Goal: Download file/media

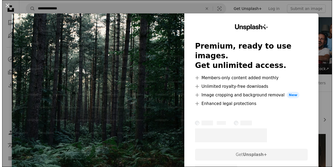
scroll to position [54, 0]
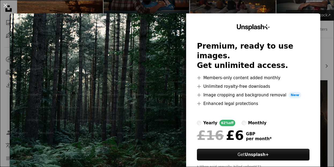
click at [310, 21] on div "Unsplash+ Premium, ready to use images. Get unlimited access. A plus sign Membe…" at bounding box center [253, 98] width 134 height 170
click at [116, 46] on img at bounding box center [98, 98] width 176 height 170
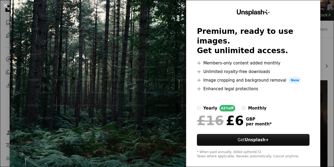
scroll to position [21, 0]
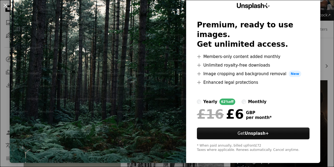
click at [148, 142] on img at bounding box center [98, 77] width 176 height 170
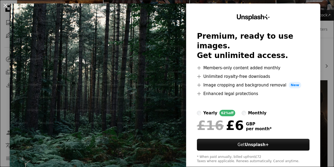
scroll to position [0, 0]
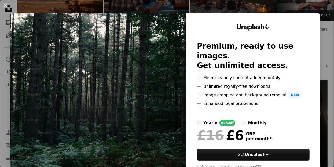
click at [313, 20] on div "Unsplash+ Premium, ready to use images. Get unlimited access. A plus sign Membe…" at bounding box center [253, 98] width 134 height 170
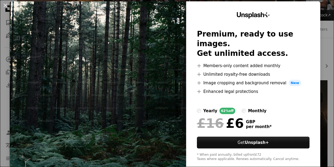
scroll to position [21, 0]
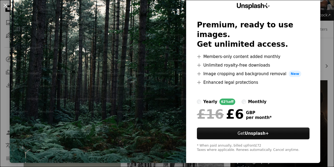
click at [232, 145] on div "Unsplash+ Premium, ready to use images. Get unlimited access. A plus sign Membe…" at bounding box center [253, 77] width 134 height 170
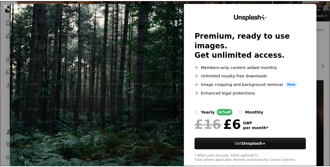
scroll to position [0, 0]
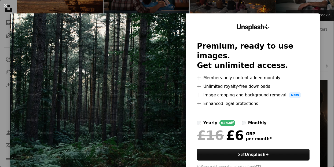
click at [127, 66] on img at bounding box center [98, 98] width 176 height 170
click at [317, 10] on div "An X shape Unsplash+ Premium, ready to use images. Get unlimited access. A plus…" at bounding box center [167, 83] width 334 height 167
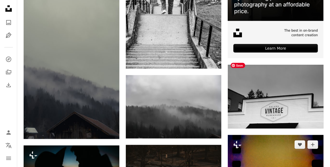
scroll to position [241, 0]
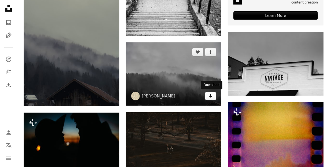
click at [210, 96] on icon "Download" at bounding box center [210, 96] width 3 height 4
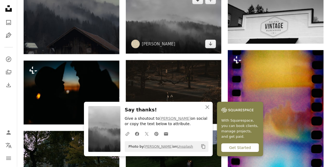
scroll to position [322, 0]
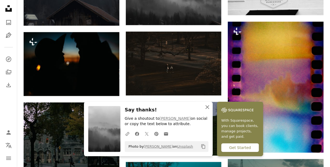
click at [208, 105] on icon "An X shape" at bounding box center [207, 107] width 6 height 6
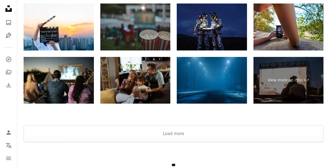
scroll to position [902, 0]
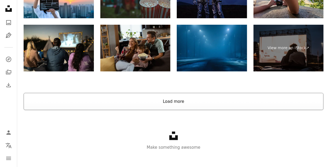
click at [156, 98] on button "Load more" at bounding box center [174, 101] width 300 height 17
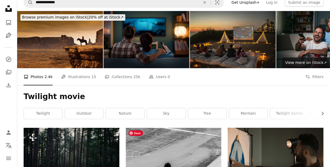
scroll to position [0, 0]
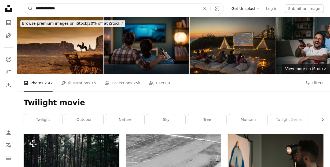
drag, startPoint x: 86, startPoint y: 10, endPoint x: 17, endPoint y: 8, distance: 69.2
click at [17, 8] on nav "**********" at bounding box center [173, 8] width 312 height 17
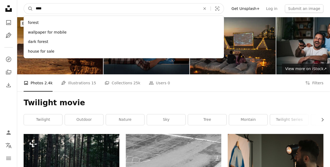
type input "****"
click at [24, 3] on button "A magnifying glass" at bounding box center [28, 8] width 9 height 10
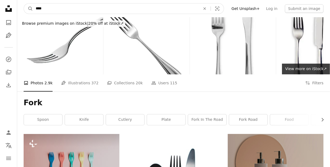
click at [64, 7] on input "****" at bounding box center [116, 8] width 166 height 10
type input "*****"
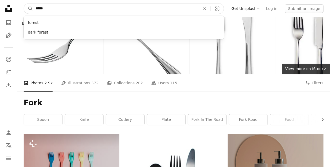
click button "A magnifying glass" at bounding box center [28, 8] width 9 height 10
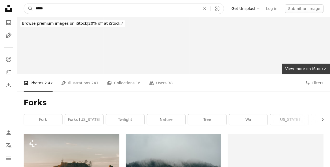
click at [66, 7] on input "*****" at bounding box center [116, 8] width 166 height 10
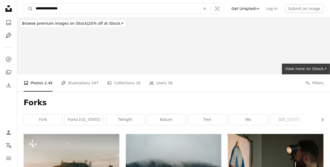
type input "**********"
click at [24, 3] on button "A magnifying glass" at bounding box center [28, 8] width 9 height 10
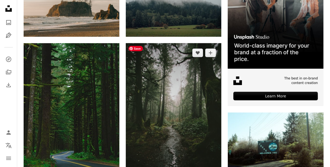
scroll to position [214, 0]
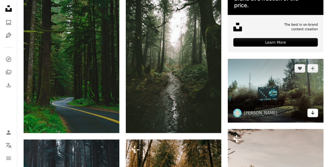
click at [311, 111] on icon "Download" at bounding box center [312, 113] width 3 height 4
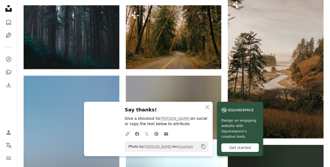
scroll to position [375, 0]
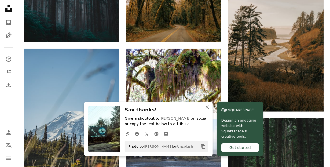
click at [205, 105] on icon "An X shape" at bounding box center [207, 107] width 6 height 6
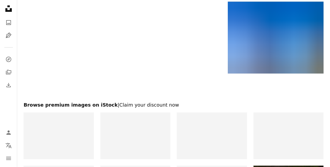
scroll to position [911, 0]
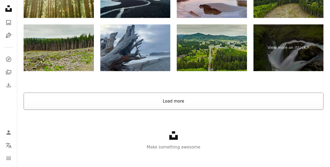
click at [213, 95] on button "Load more" at bounding box center [174, 100] width 300 height 17
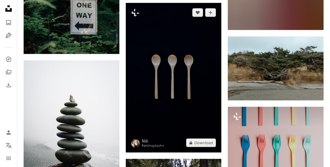
scroll to position [2788, 0]
